Goal: Task Accomplishment & Management: Complete application form

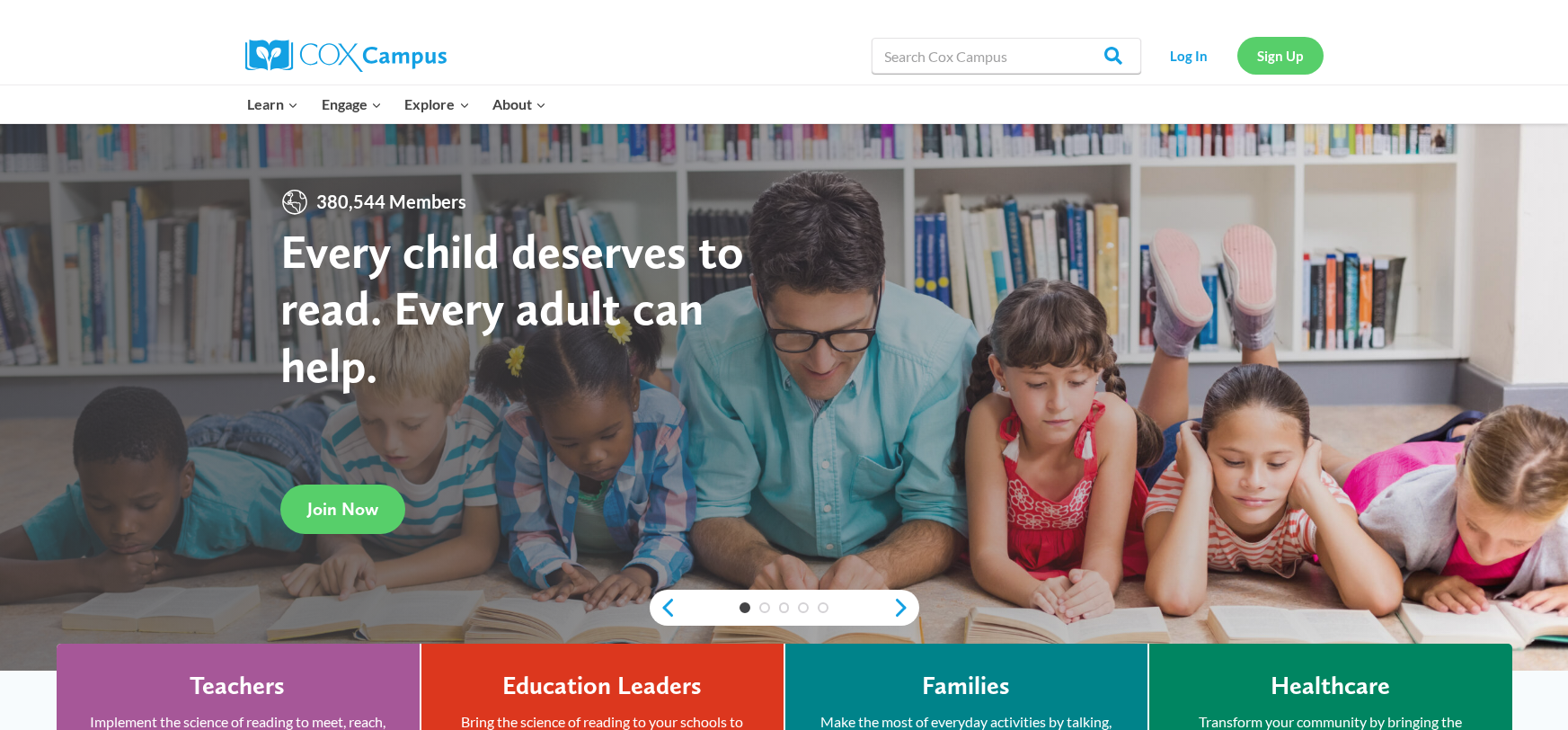
click at [1258, 49] on link "Sign Up" at bounding box center [1280, 55] width 86 height 37
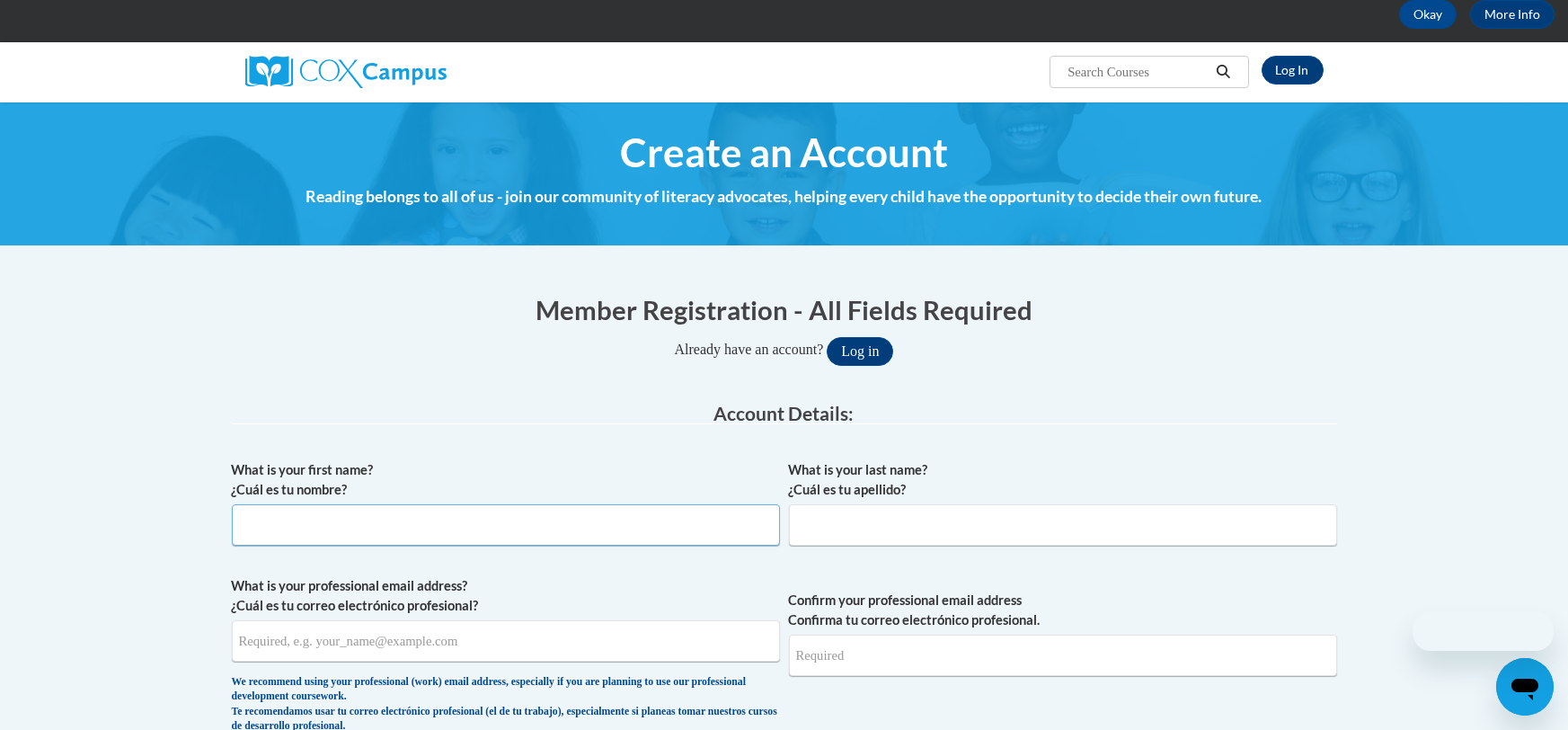
click at [600, 525] on input "What is your first name? ¿Cuál es tu nombre?" at bounding box center [506, 525] width 548 height 42
type input "Christian"
type input "Flowers"
type input "christiantflowers@gmail.com"
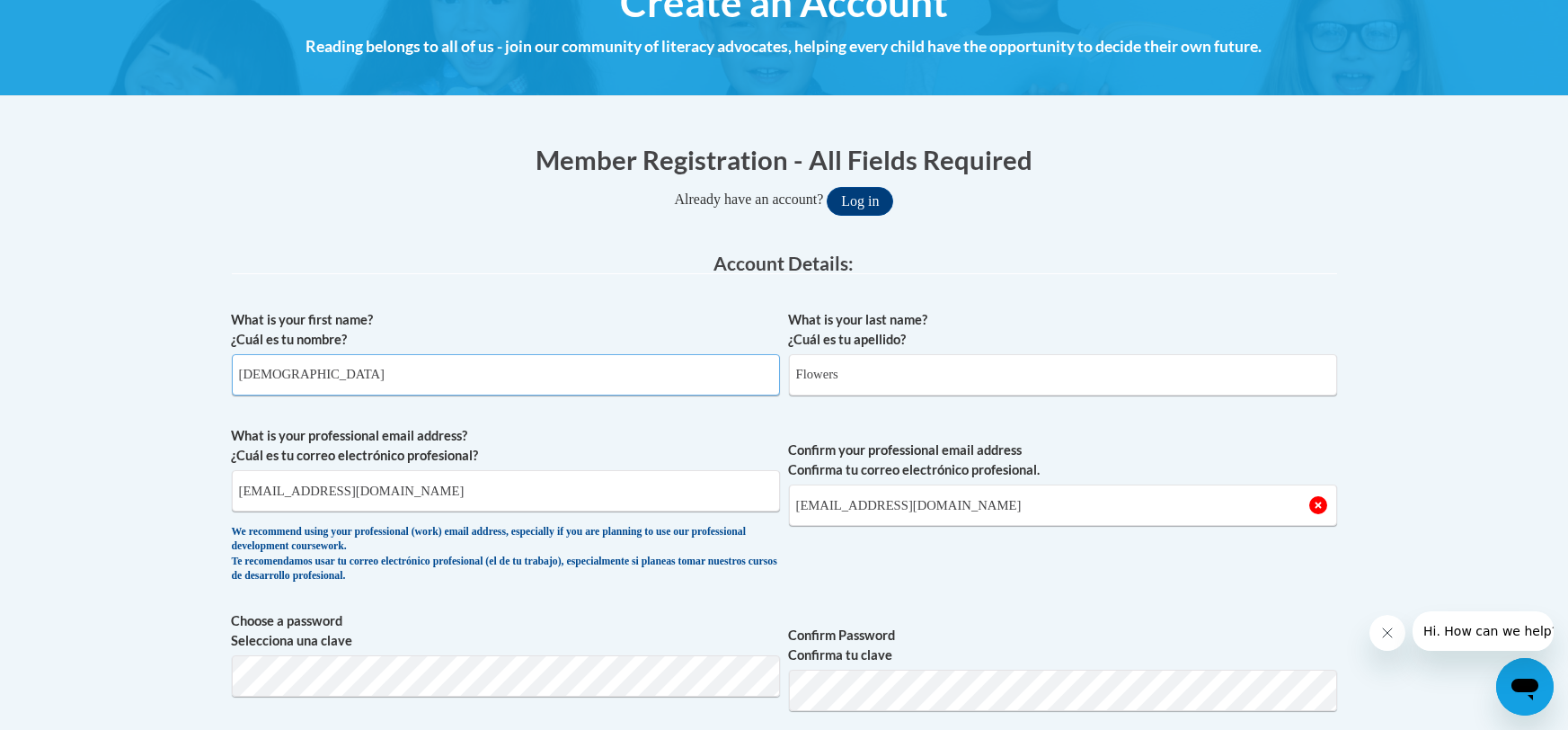
scroll to position [254, 0]
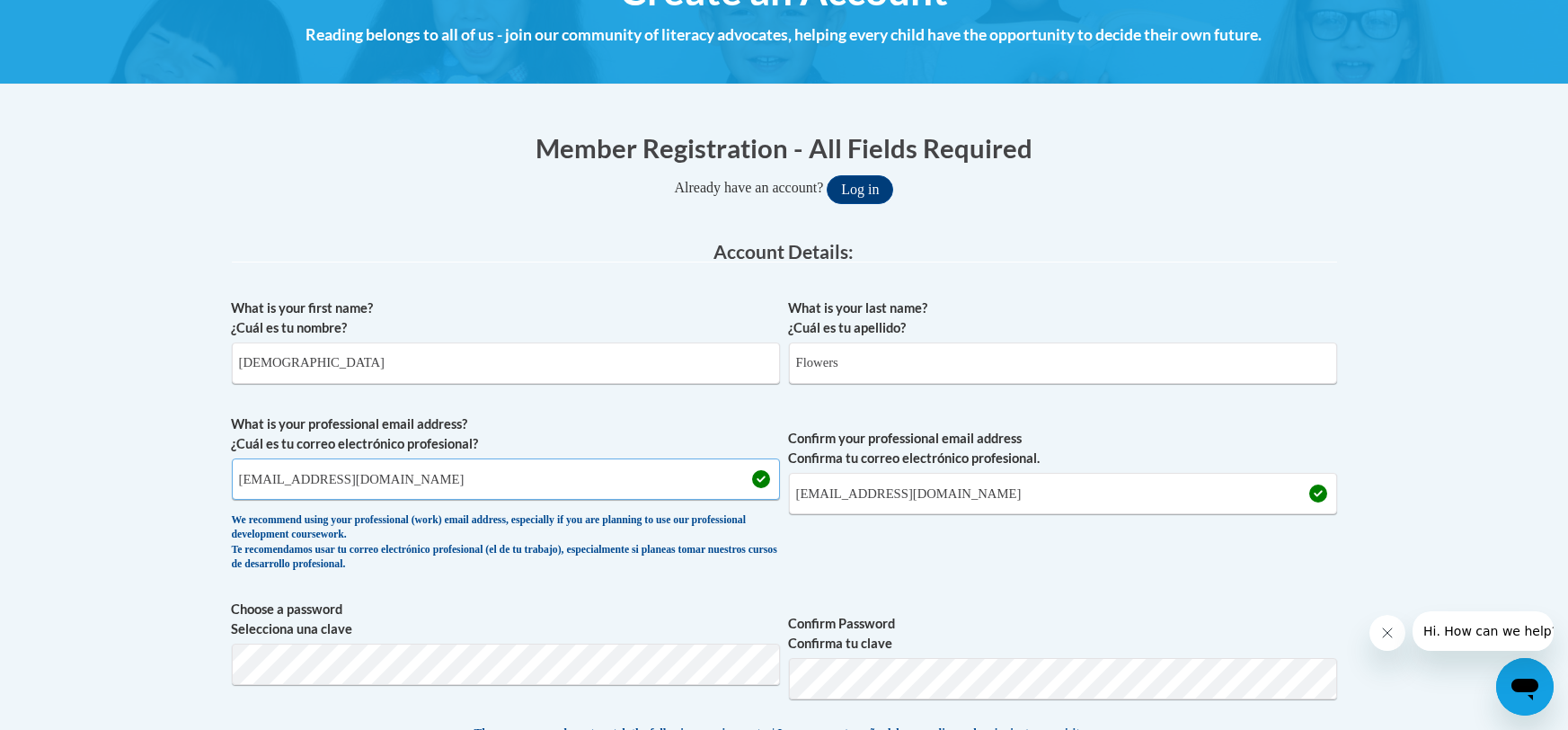
drag, startPoint x: 434, startPoint y: 460, endPoint x: 150, endPoint y: 378, distance: 295.6
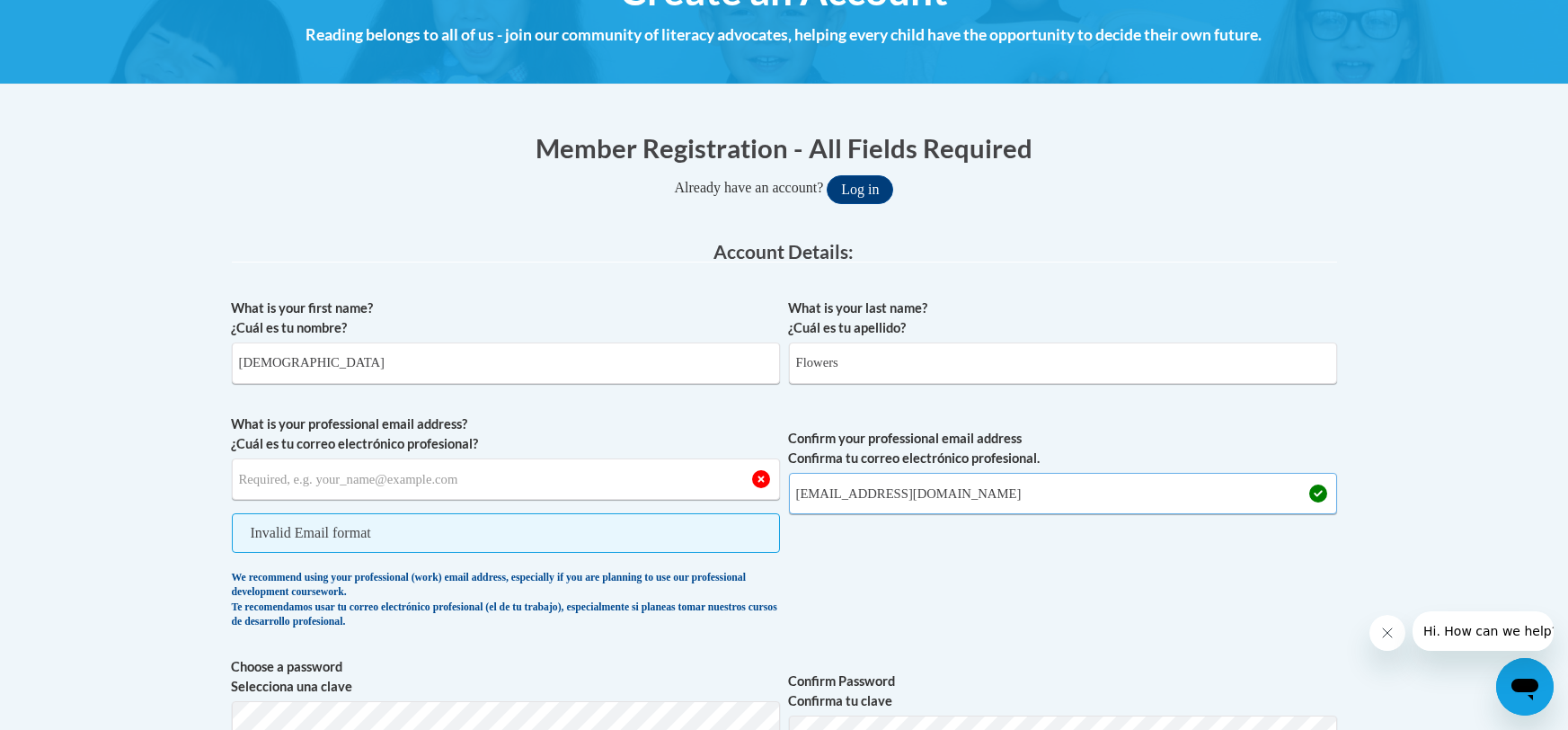
drag, startPoint x: 999, startPoint y: 490, endPoint x: 698, endPoint y: 404, distance: 313.0
click at [698, 404] on div "What is your first name? ¿Cuál es tu nombre? Christian What is your last name? …" at bounding box center [784, 728] width 1106 height 877
click at [584, 474] on input "What is your professional email address? ¿Cuál es tu correo electrónico profesi…" at bounding box center [506, 479] width 548 height 42
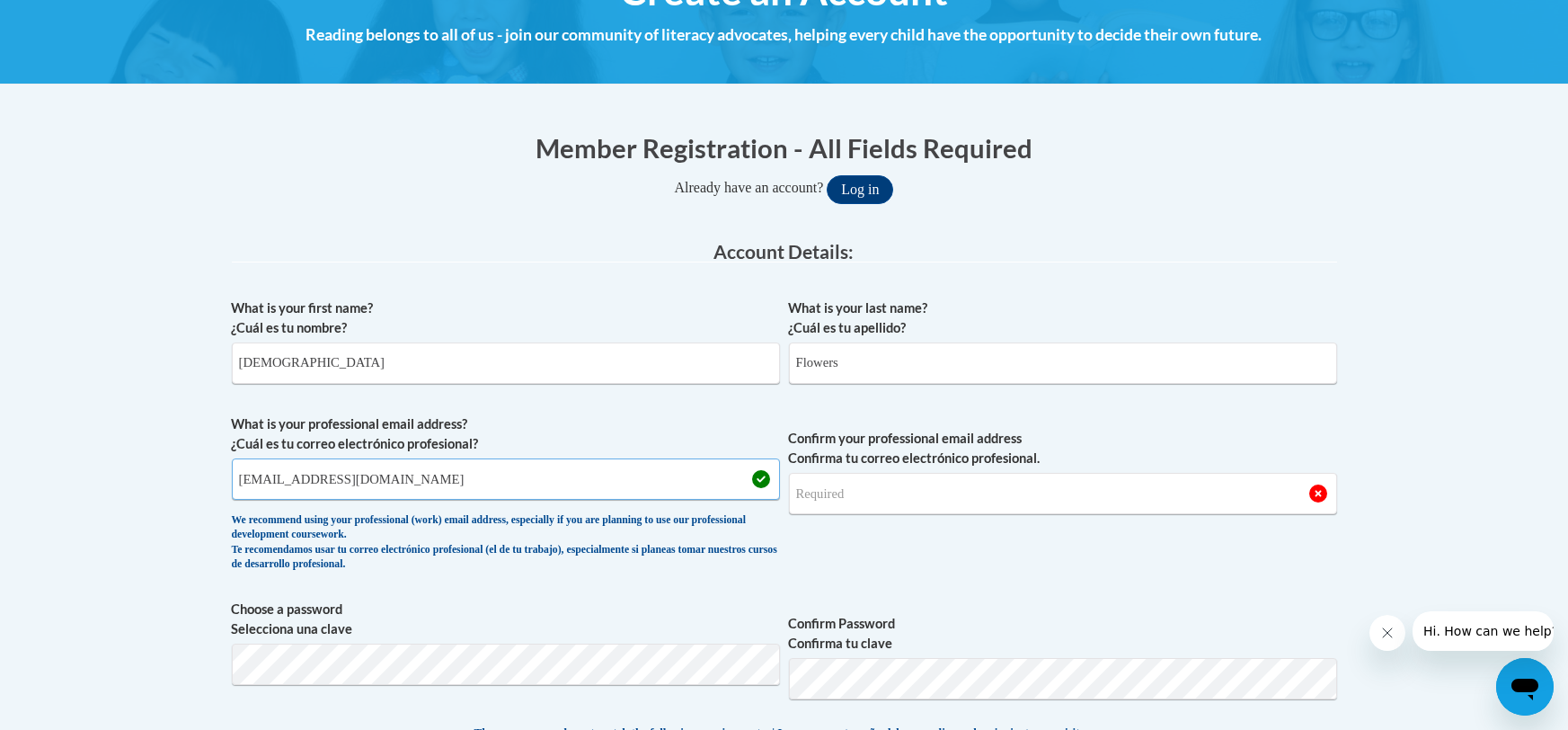
drag, startPoint x: 580, startPoint y: 487, endPoint x: 186, endPoint y: 502, distance: 394.3
type input "920134674@student.ccga.edu"
click at [816, 499] on input "Confirm your professional email address Confirma tu correo electrónico profesio…" at bounding box center [1063, 494] width 548 height 42
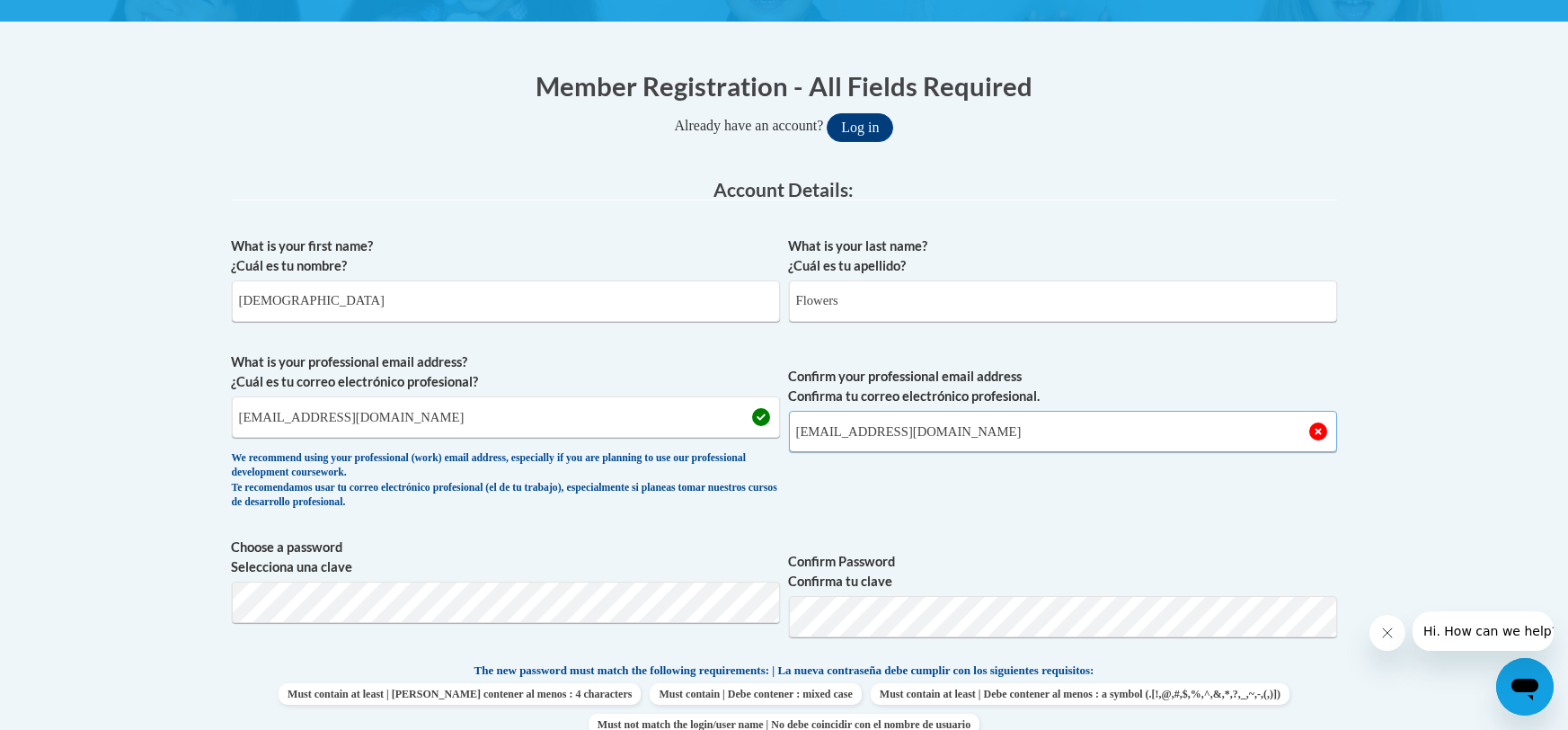
scroll to position [316, 0]
type input "920134674@student.ccga.edu"
click at [708, 631] on span "Choose a password Selecciona una clave" at bounding box center [506, 593] width 548 height 114
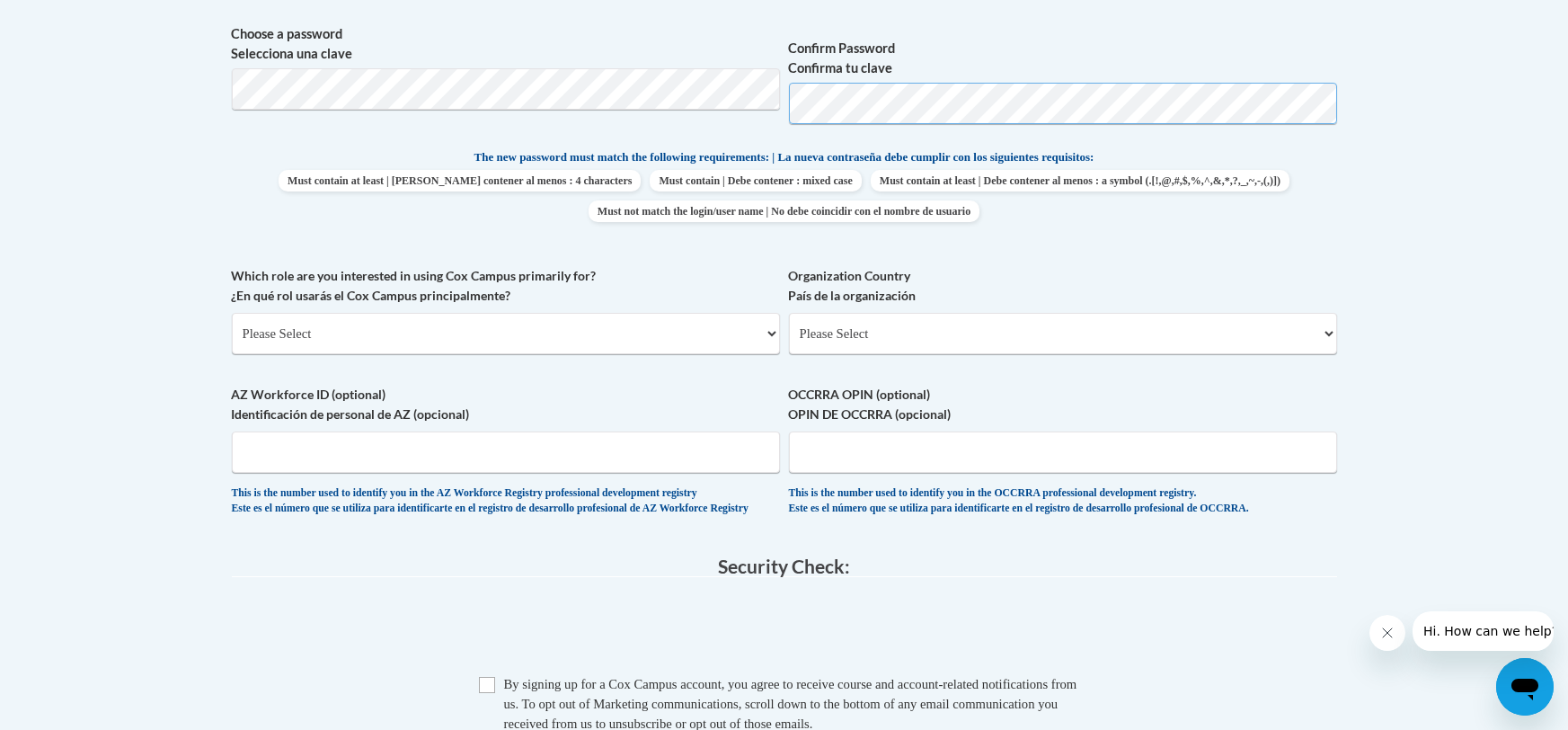
scroll to position [887, 0]
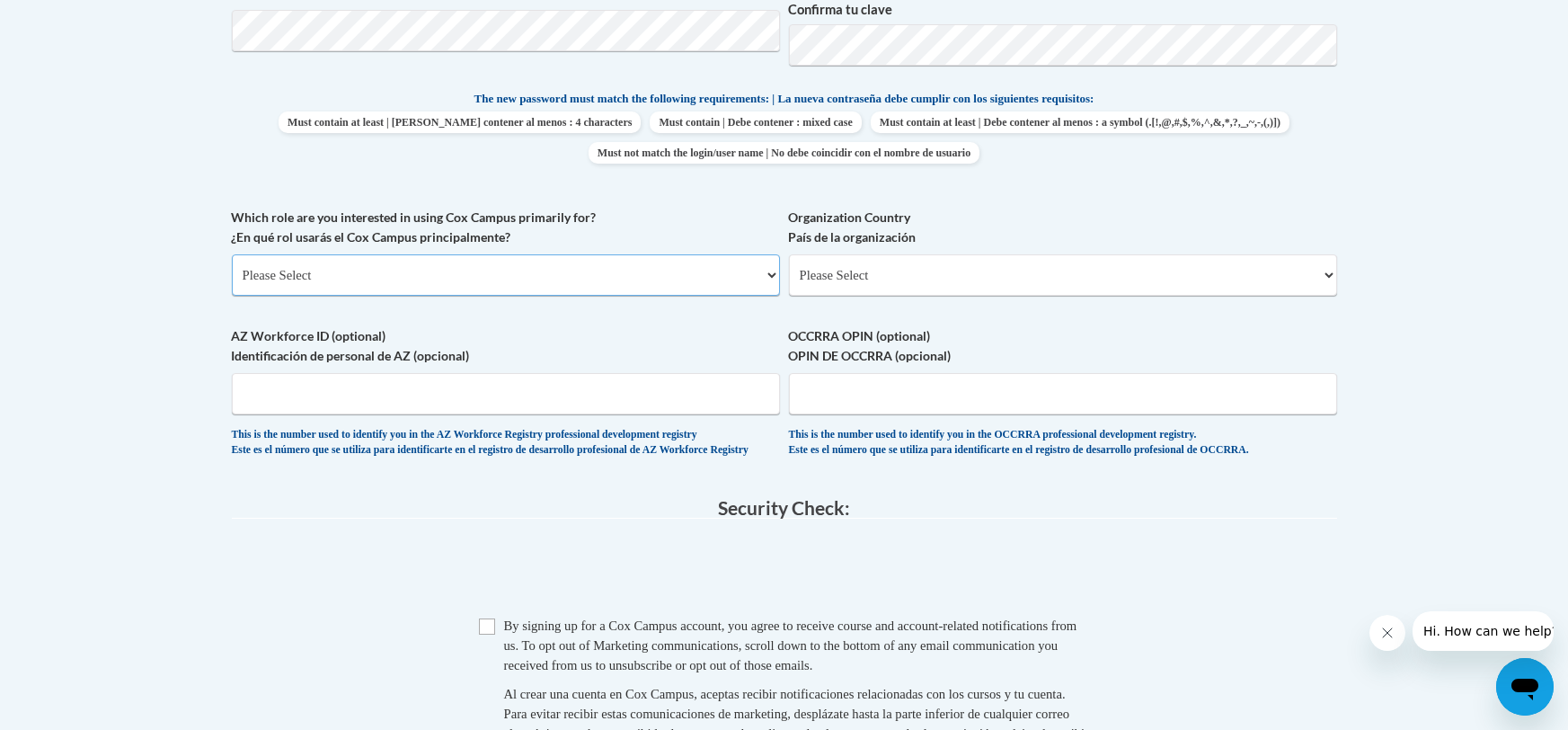
click at [670, 288] on select "Please Select College/University | Colegio/Universidad Community/Nonprofit Part…" at bounding box center [506, 275] width 548 height 42
select select "5a18ea06-2b54-4451-96f2-d152daf9eac5"
click at [232, 254] on select "Please Select College/University | Colegio/Universidad Community/Nonprofit Part…" at bounding box center [506, 275] width 548 height 42
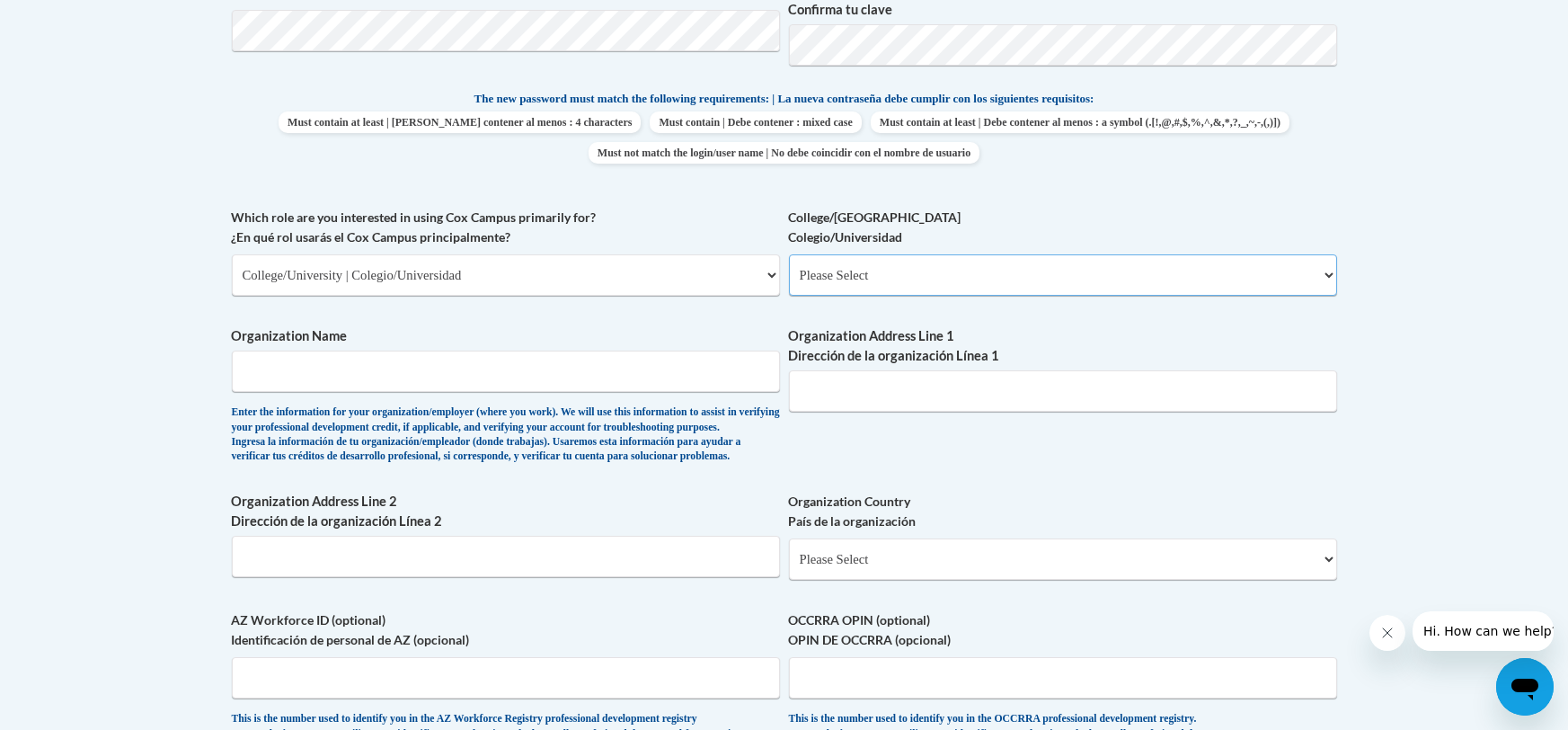
click at [841, 258] on select "Please Select College/University Staff | Empleado universitario College/Univers…" at bounding box center [1063, 275] width 548 height 42
select select "99b32b07-cffc-426c-8bf6-0cd77760d84b"
click at [789, 254] on select "Please Select College/University Staff | Empleado universitario College/Univers…" at bounding box center [1063, 275] width 548 height 42
click at [640, 388] on input "Organization Name" at bounding box center [506, 371] width 548 height 42
type input "College of Coastal Georgia"
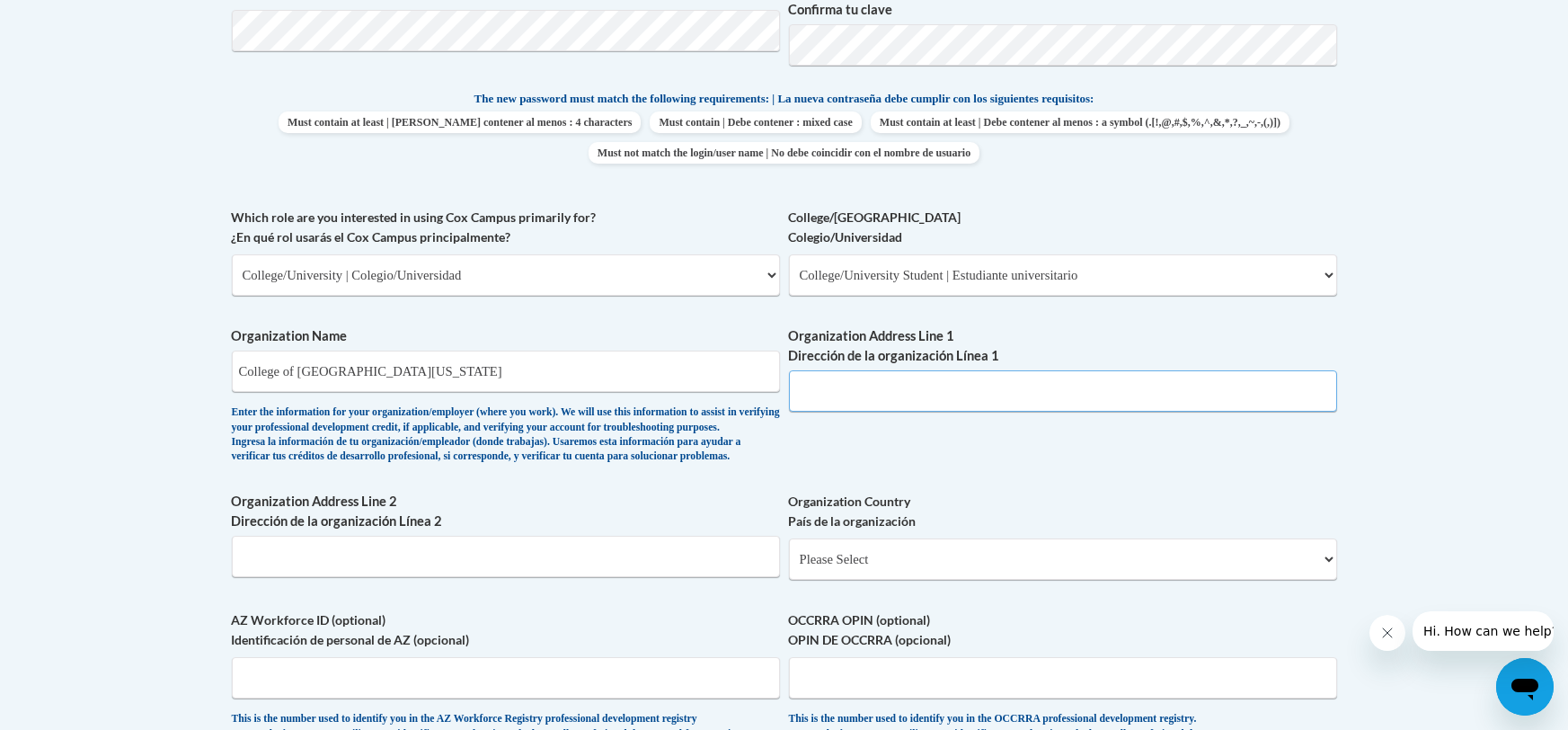
click at [934, 387] on input "Organization Address Line 1 Dirección de la organización Línea 1" at bounding box center [1063, 391] width 548 height 42
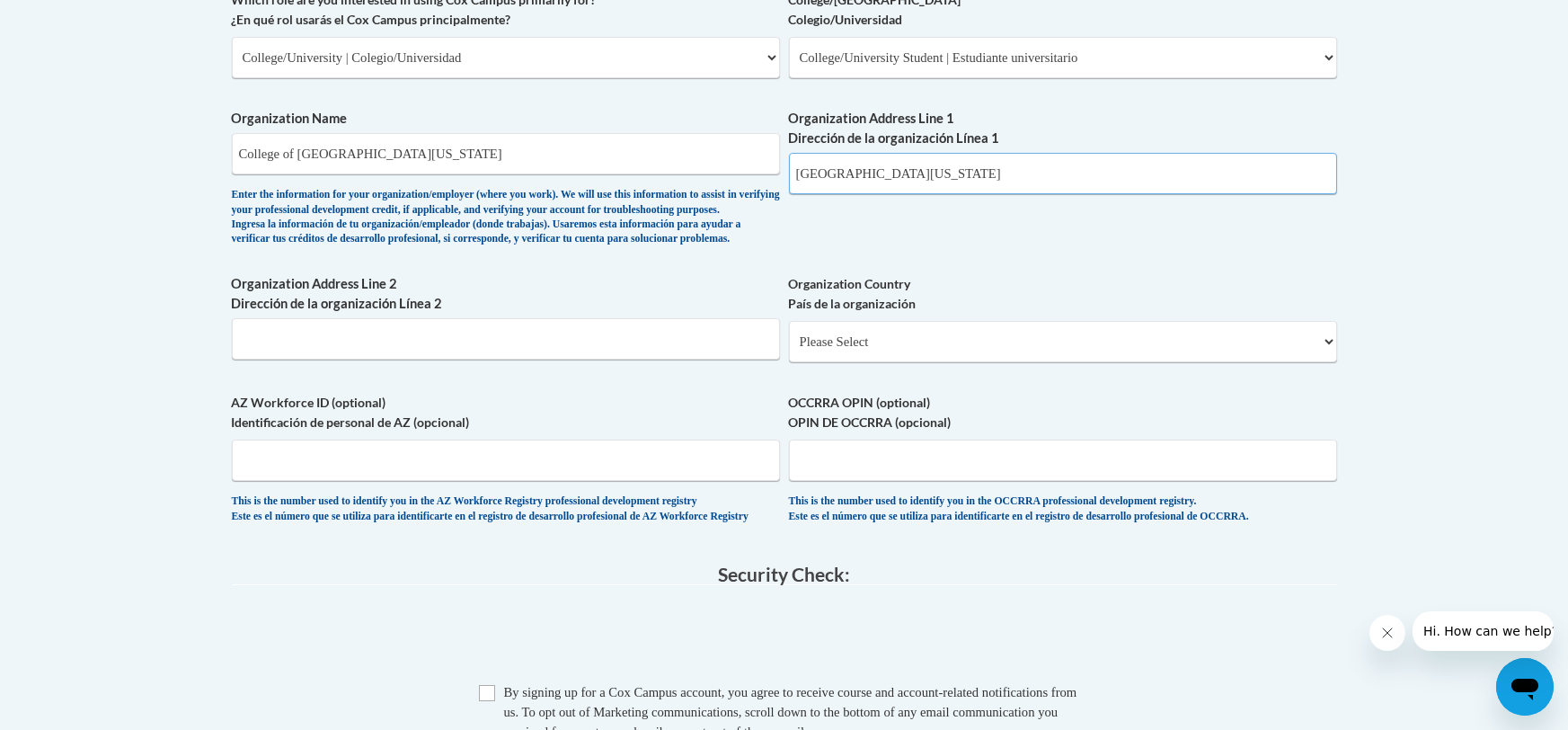
scroll to position [1109, 0]
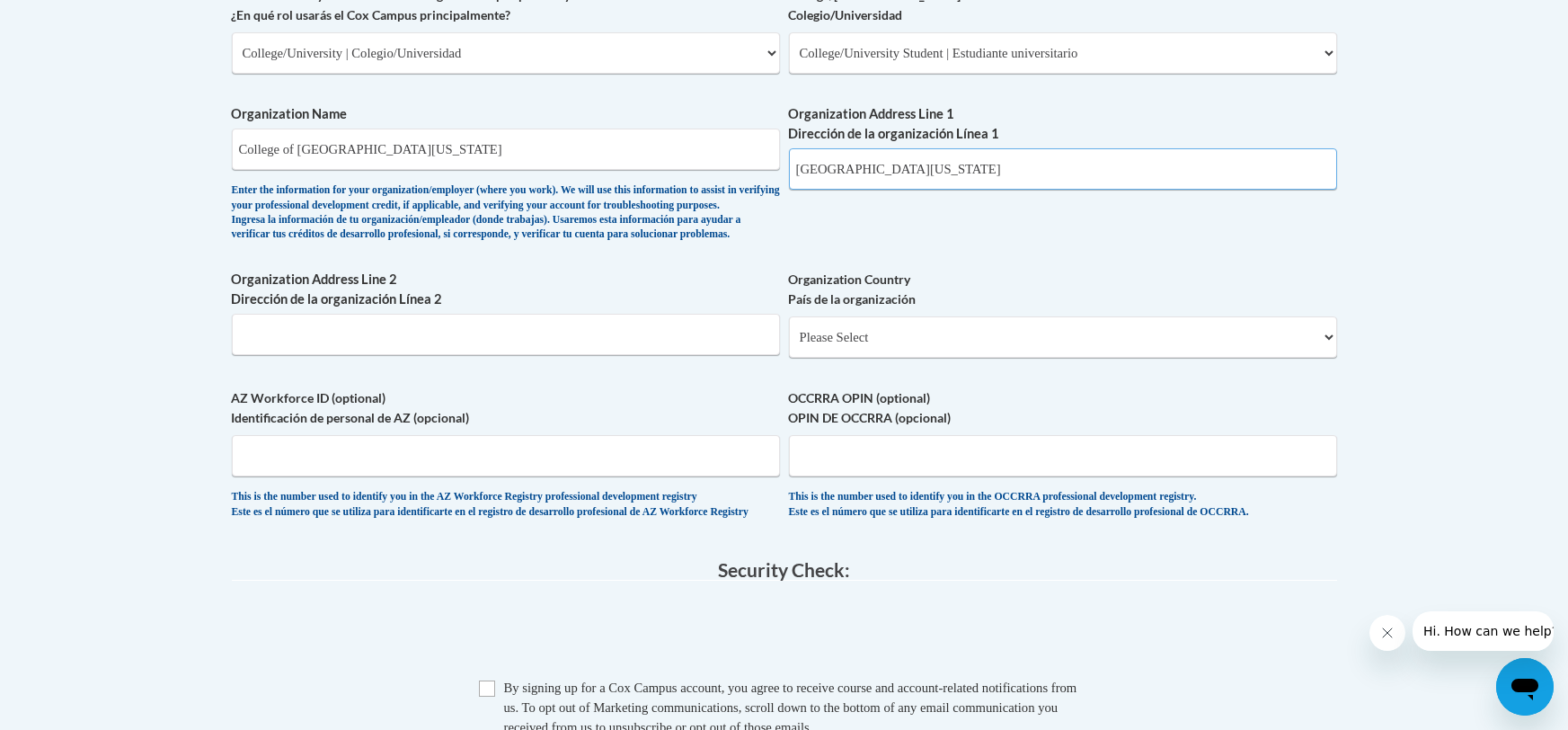
type input "One College Drive, Brunswick, Georgia"
click at [846, 358] on select "Please Select United States | Estados Unidos Outside of the United States | Fue…" at bounding box center [1063, 337] width 548 height 42
select select "ad49bcad-a171-4b2e-b99c-48b446064914"
click at [789, 344] on select "Please Select United States | Estados Unidos Outside of the United States | Fue…" at bounding box center [1063, 337] width 548 height 42
select select
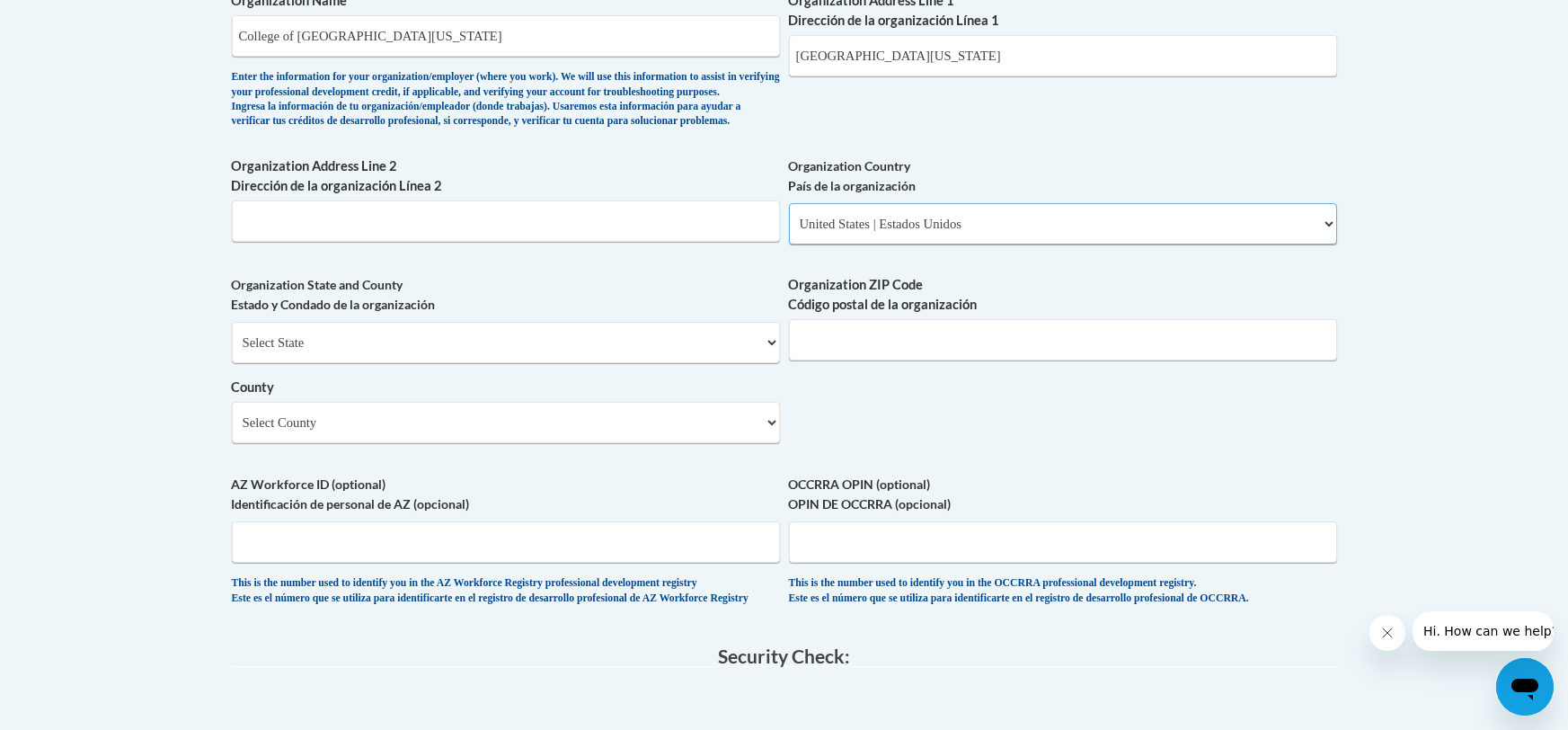
scroll to position [1228, 0]
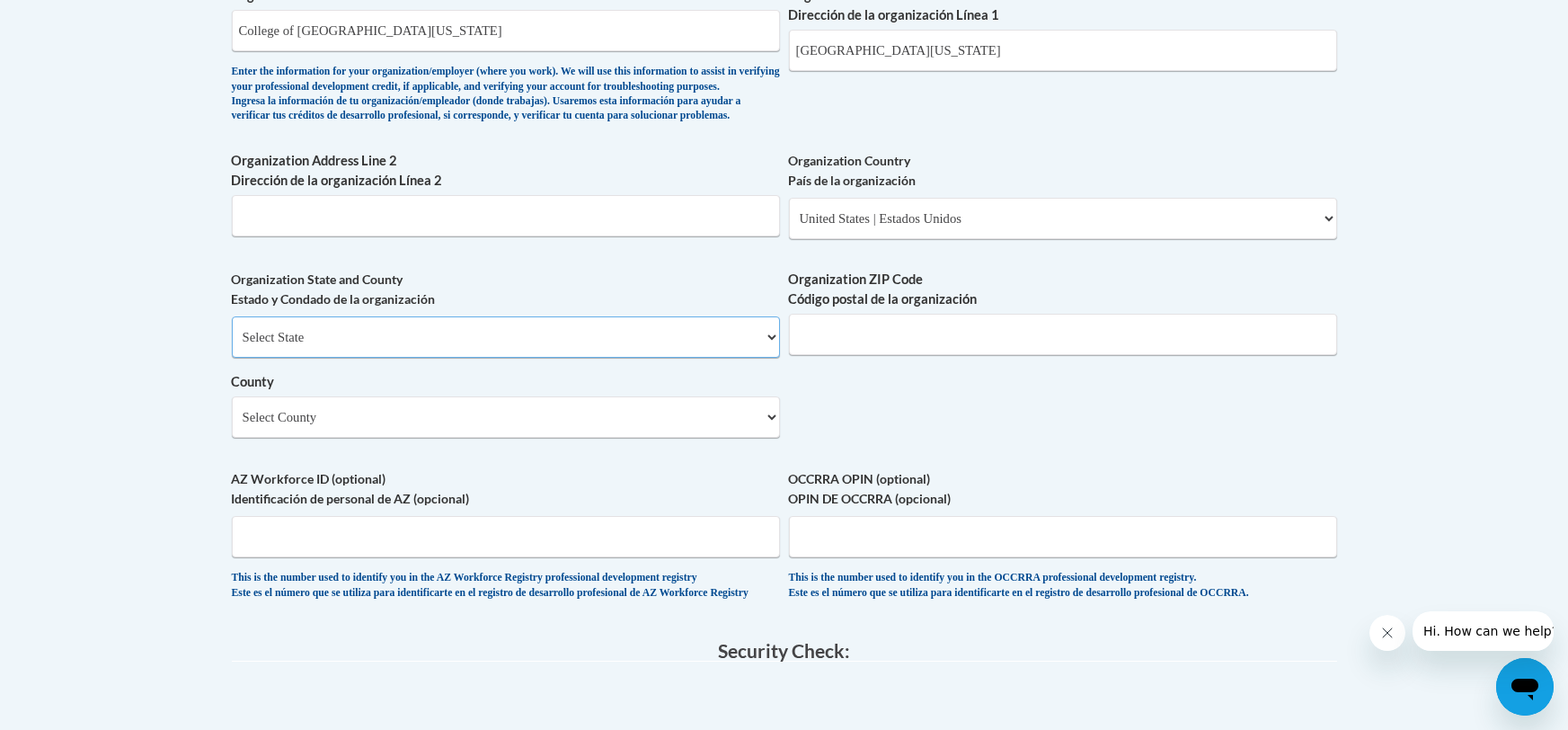
click at [435, 358] on select "Select State Alabama Alaska Arizona Arkansas California Colorado Connecticut De…" at bounding box center [506, 337] width 548 height 42
select select "Georgia"
click at [232, 345] on select "Select State Alabama Alaska Arizona Arkansas California Colorado Connecticut De…" at bounding box center [506, 337] width 548 height 42
click at [475, 431] on select "Select County Appling Atkinson Bacon Baker Baldwin Banks Barrow Bartow Ben Hill…" at bounding box center [506, 418] width 548 height 42
select select "Glynn"
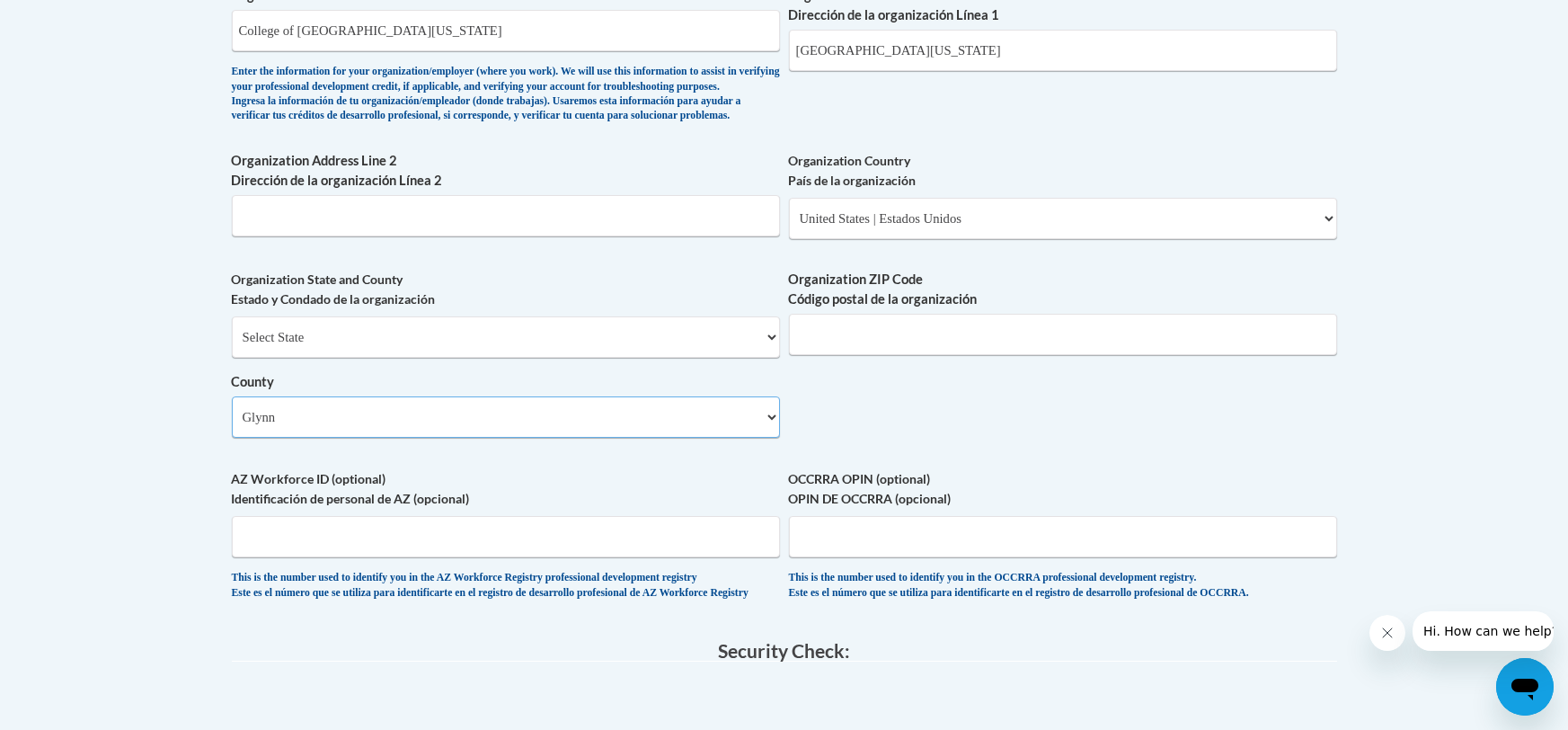
click at [232, 426] on select "Select County Appling Atkinson Bacon Baker Baldwin Banks Barrow Bartow Ben Hill…" at bounding box center [506, 418] width 548 height 42
click at [862, 355] on input "Organization ZIP Code Código postal de la organización" at bounding box center [1063, 334] width 548 height 42
type input "31520"
click at [585, 557] on input "AZ Workforce ID (optional) Identificación de personal de AZ (opcional)" at bounding box center [506, 537] width 548 height 42
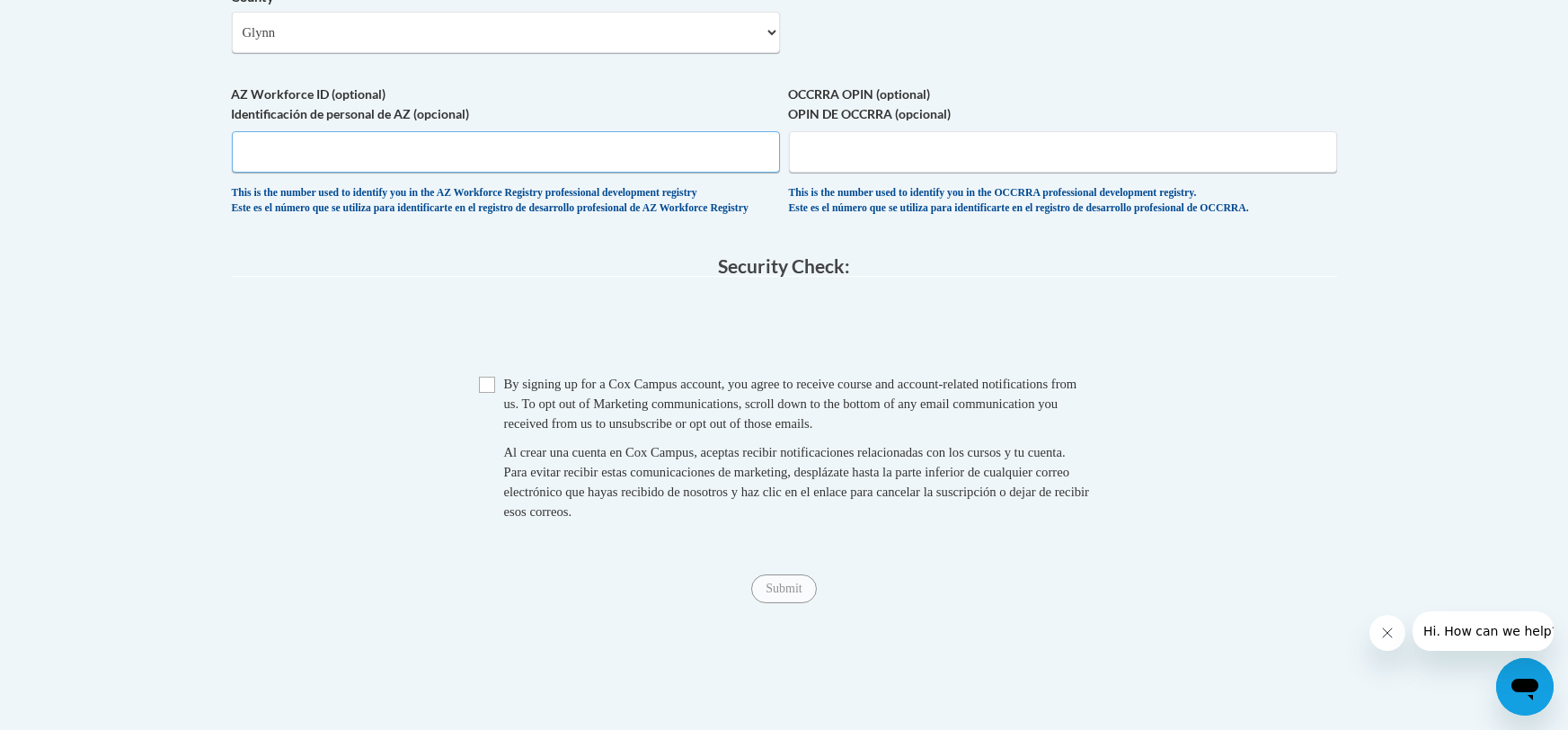
scroll to position [1617, 0]
click at [496, 432] on span "Checkbox By signing up for a Cox Campus account, you agree to receive course an…" at bounding box center [784, 451] width 611 height 166
click at [490, 388] on input "Checkbox" at bounding box center [487, 380] width 16 height 16
checkbox input "true"
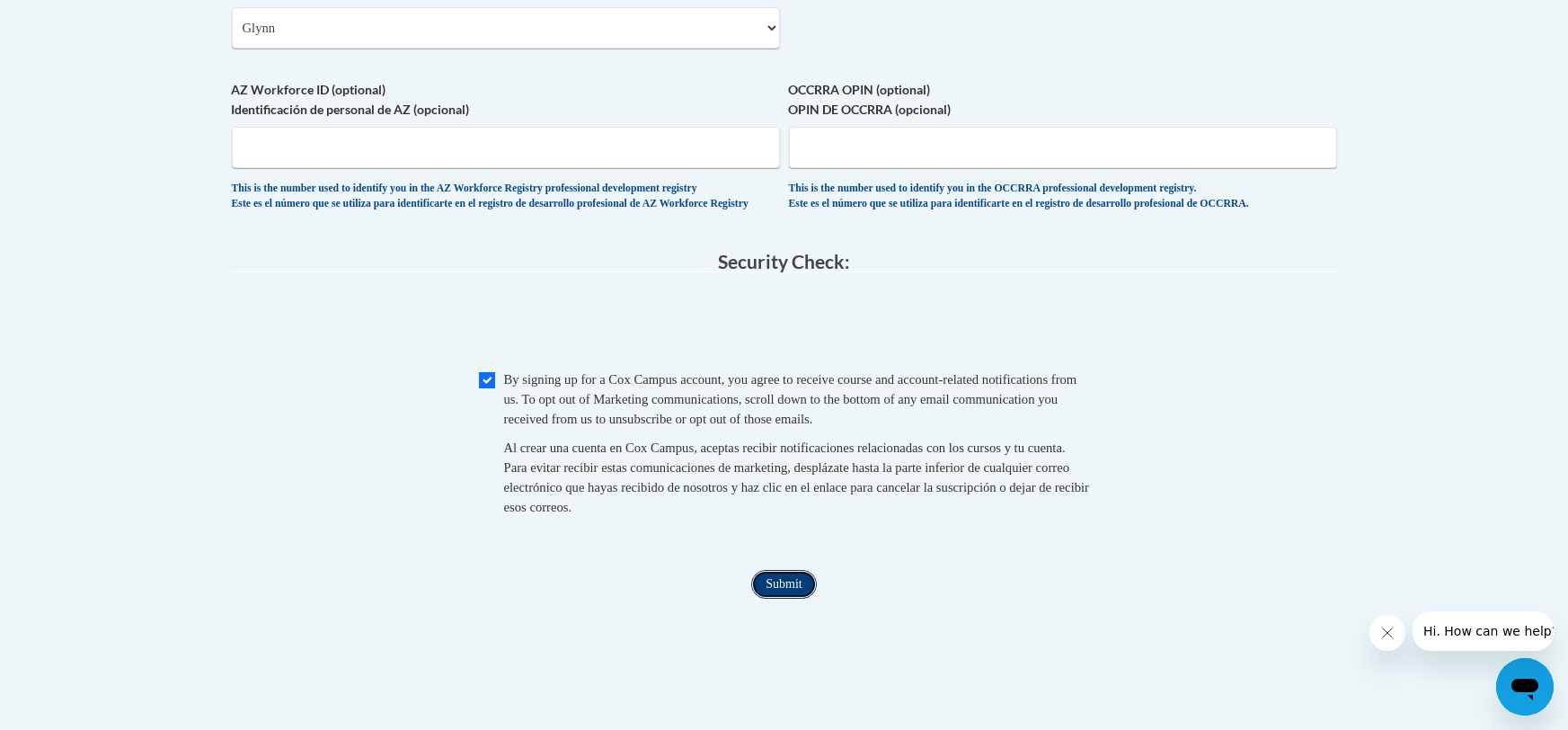
click at [788, 598] on input "Submit" at bounding box center [784, 583] width 64 height 29
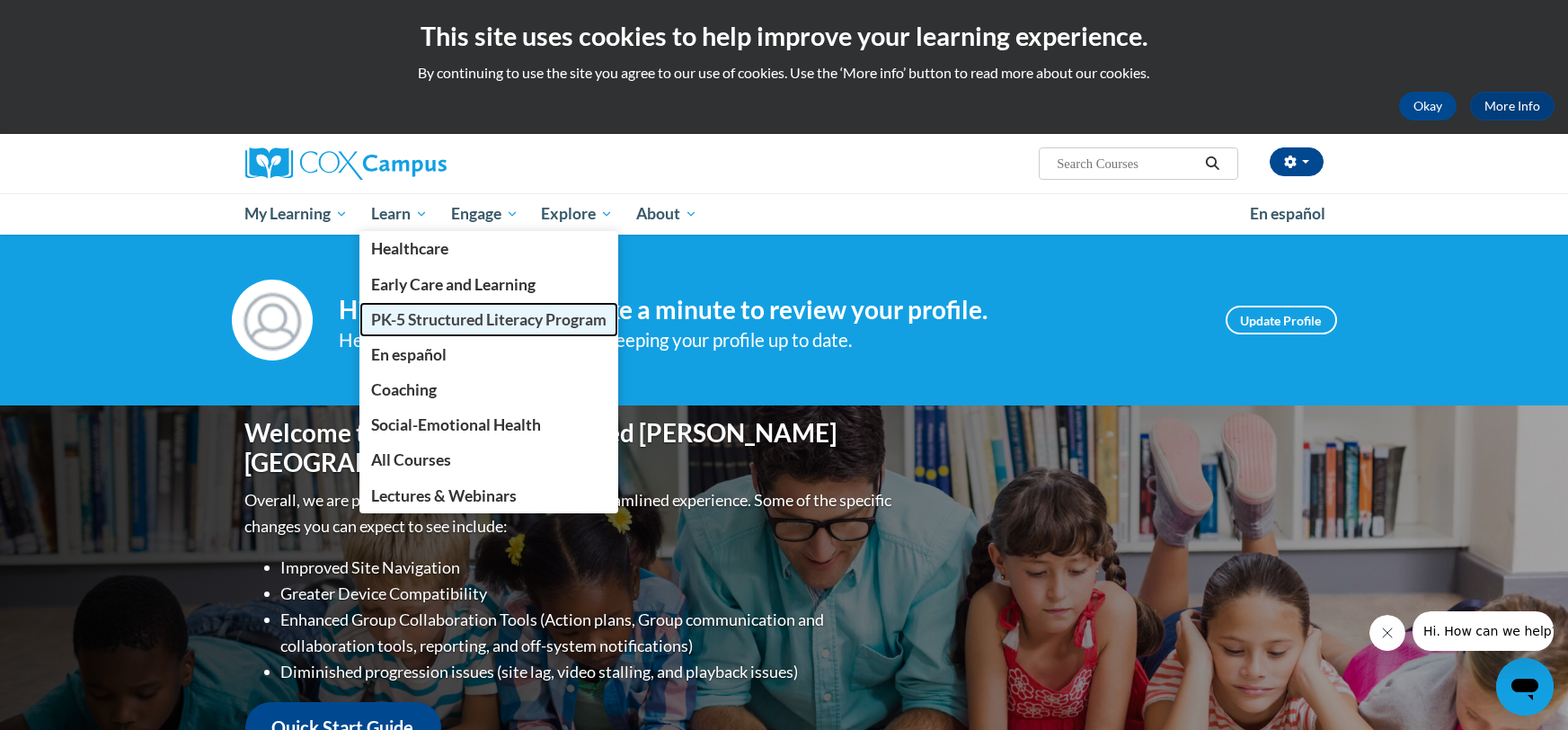
click at [388, 312] on span "PK-5 Structured Literacy Program" at bounding box center [488, 319] width 235 height 19
